Goal: Complete application form

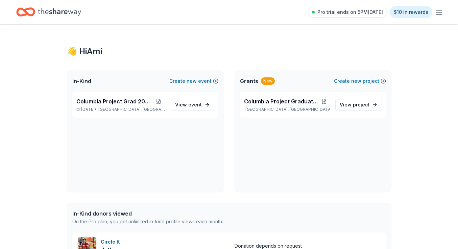
scroll to position [7, 0]
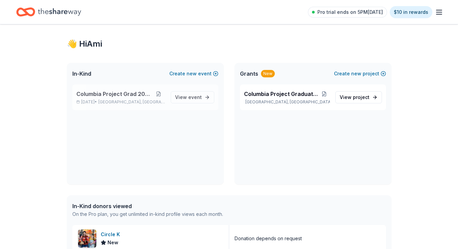
click at [155, 95] on button at bounding box center [159, 93] width 14 height 5
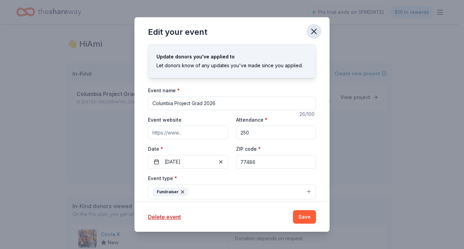
click at [313, 33] on icon "button" at bounding box center [313, 31] width 9 height 9
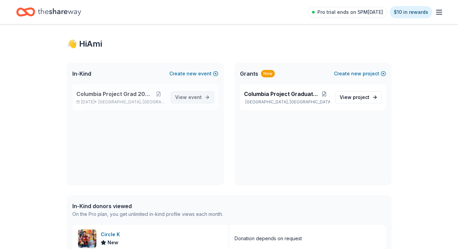
click at [201, 98] on span "event" at bounding box center [195, 97] width 14 height 6
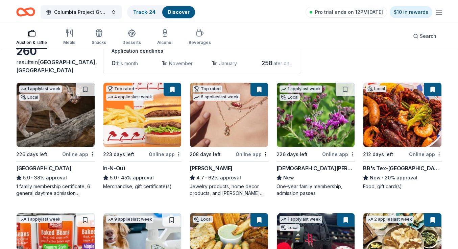
scroll to position [68, 0]
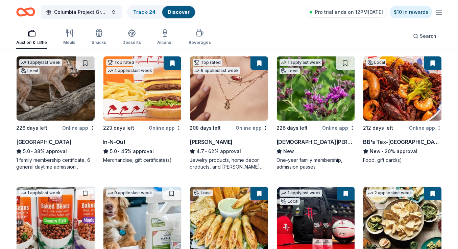
click at [404, 98] on img at bounding box center [403, 89] width 78 height 64
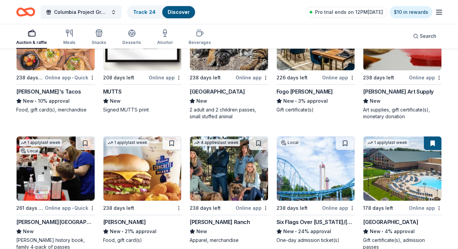
scroll to position [2349, 0]
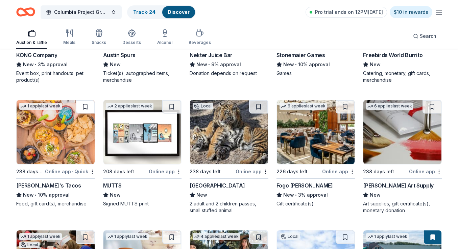
click at [84, 104] on button at bounding box center [85, 107] width 19 height 14
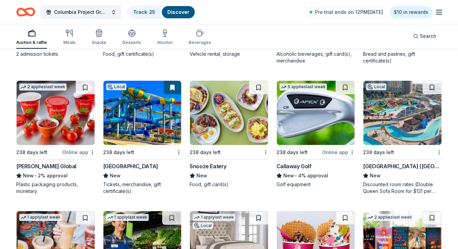
scroll to position [3802, 0]
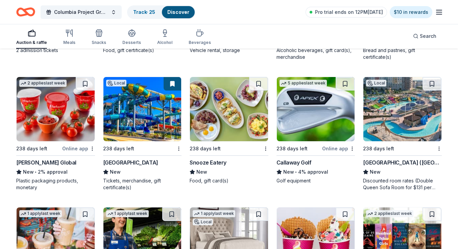
click at [390, 121] on img at bounding box center [403, 109] width 78 height 64
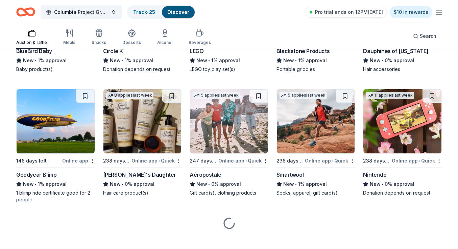
scroll to position [6383, 0]
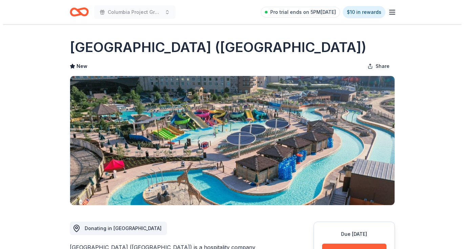
scroll to position [100, 0]
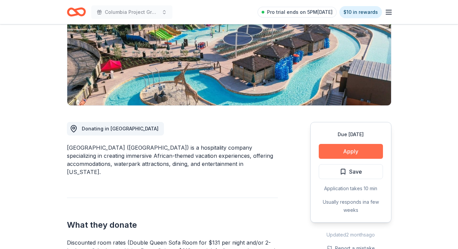
click at [349, 146] on button "Apply" at bounding box center [351, 151] width 64 height 15
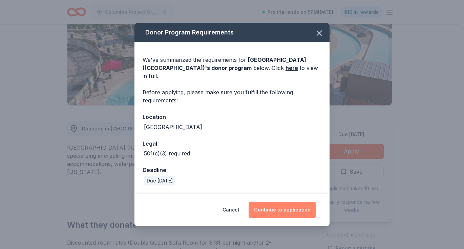
click at [280, 204] on button "Continue to application" at bounding box center [281, 210] width 67 height 16
